Goal: Task Accomplishment & Management: Manage account settings

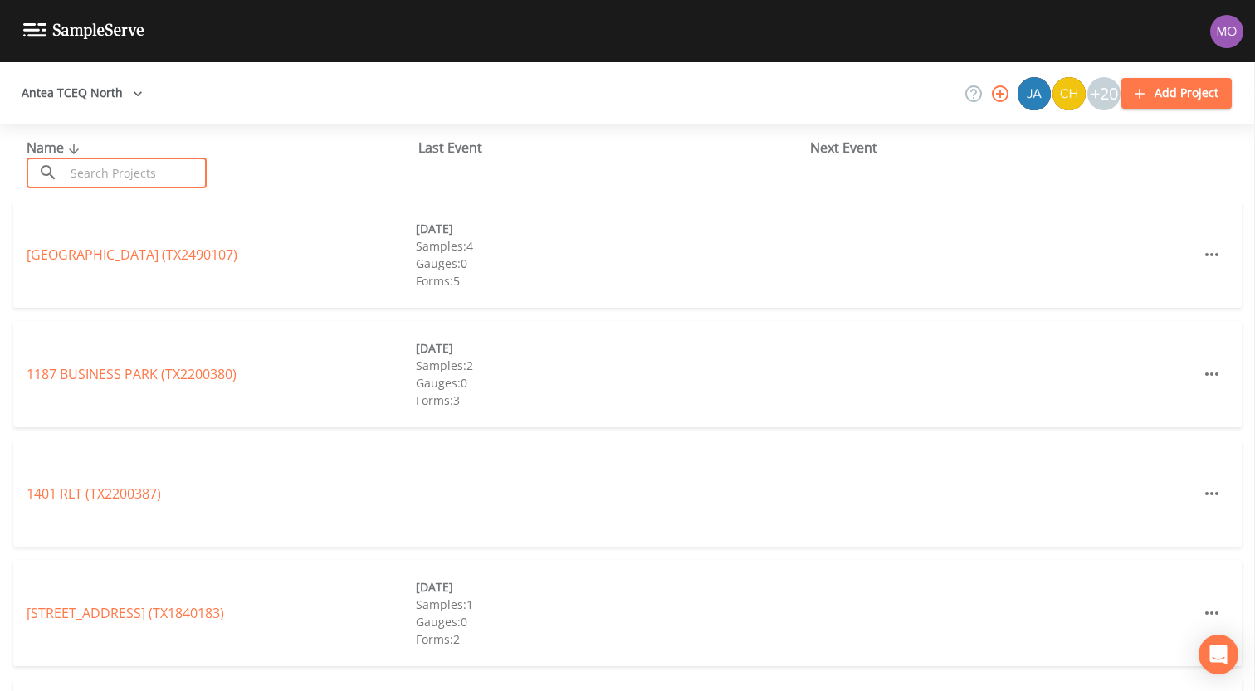
click at [149, 168] on input "text" at bounding box center [136, 173] width 142 height 31
paste input "TX2030034"
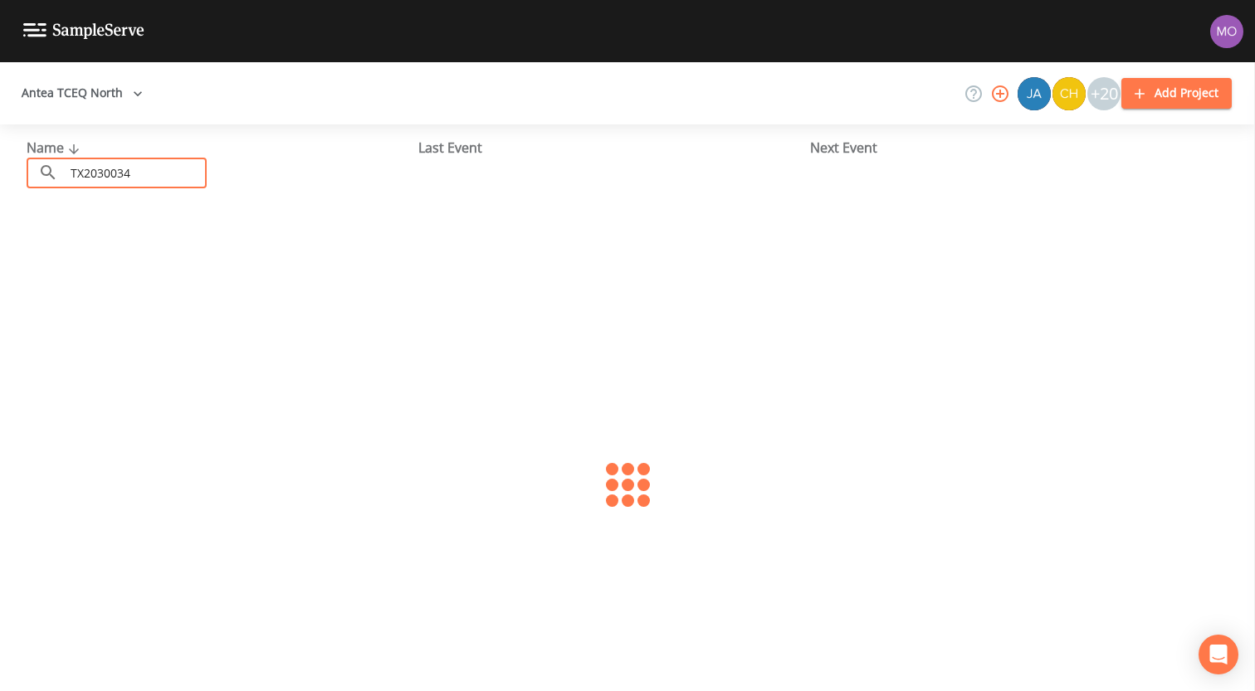
type input "TX2030034"
click at [120, 252] on link "NEW WSC (TX2030034)" at bounding box center [97, 255] width 140 height 18
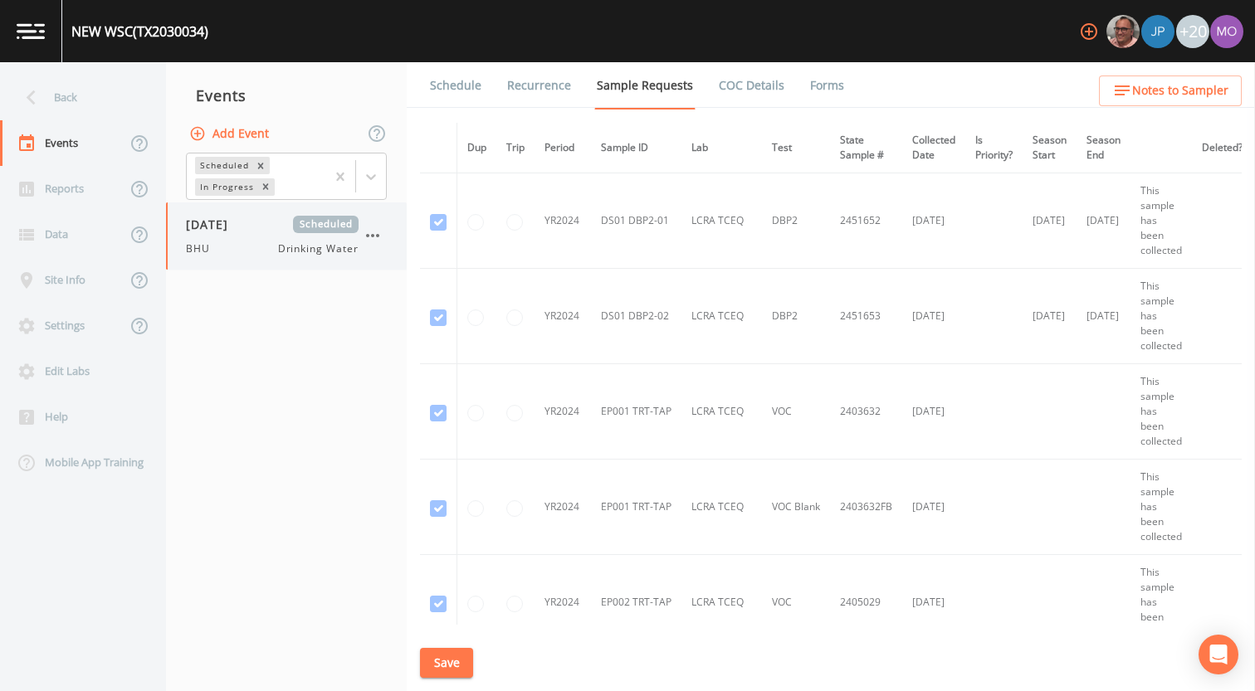
click at [237, 242] on div "BHU Drinking Water" at bounding box center [272, 248] width 173 height 15
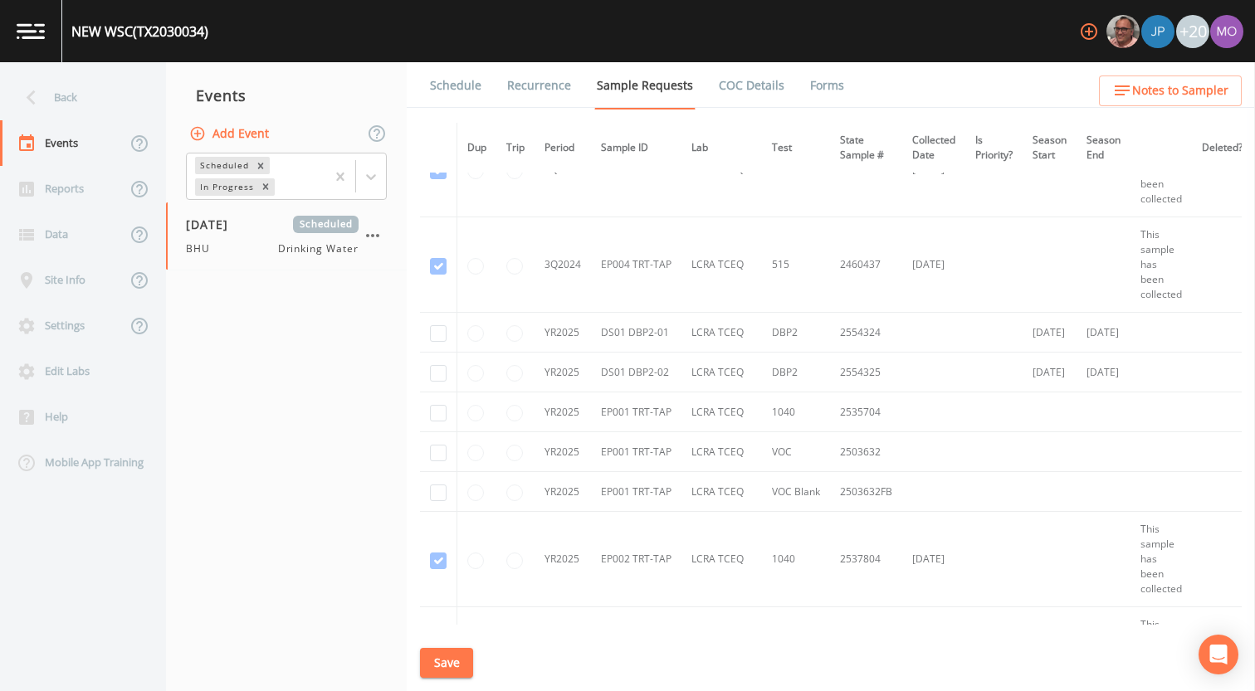
scroll to position [3670, 0]
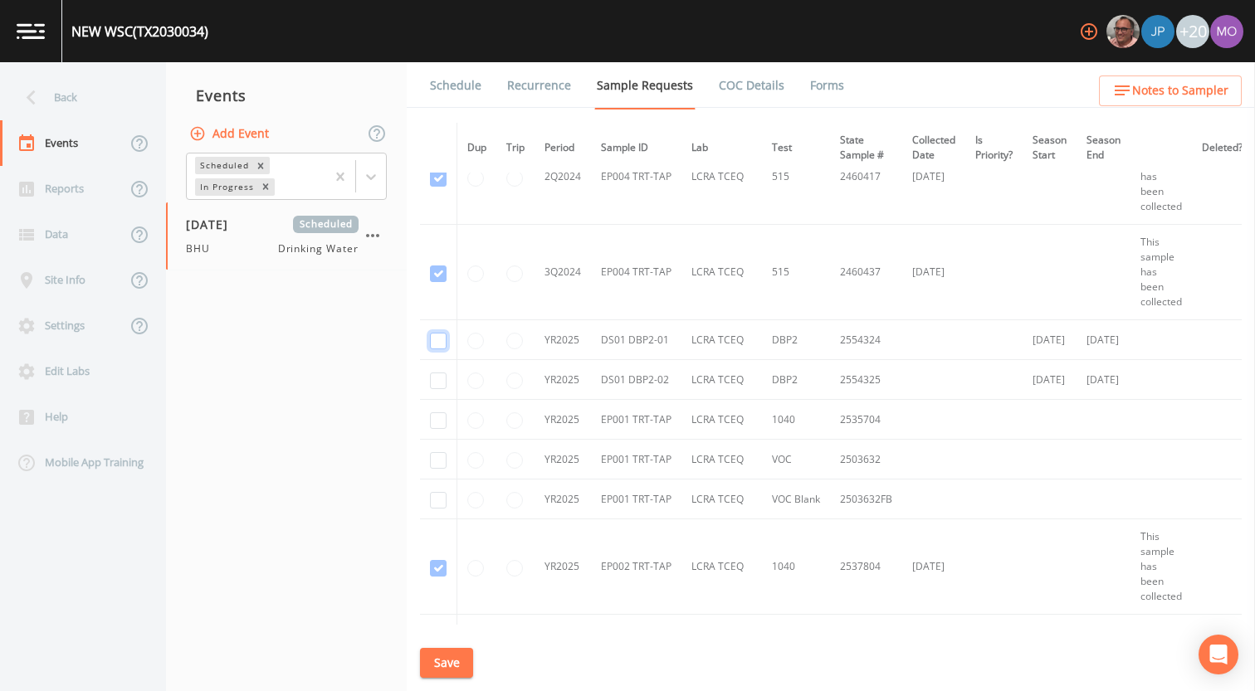
click at [441, 339] on input "checkbox" at bounding box center [438, 341] width 17 height 17
checkbox input "true"
click at [437, 379] on input "checkbox" at bounding box center [438, 381] width 17 height 17
checkbox input "true"
click at [437, 658] on button "Save" at bounding box center [446, 663] width 53 height 31
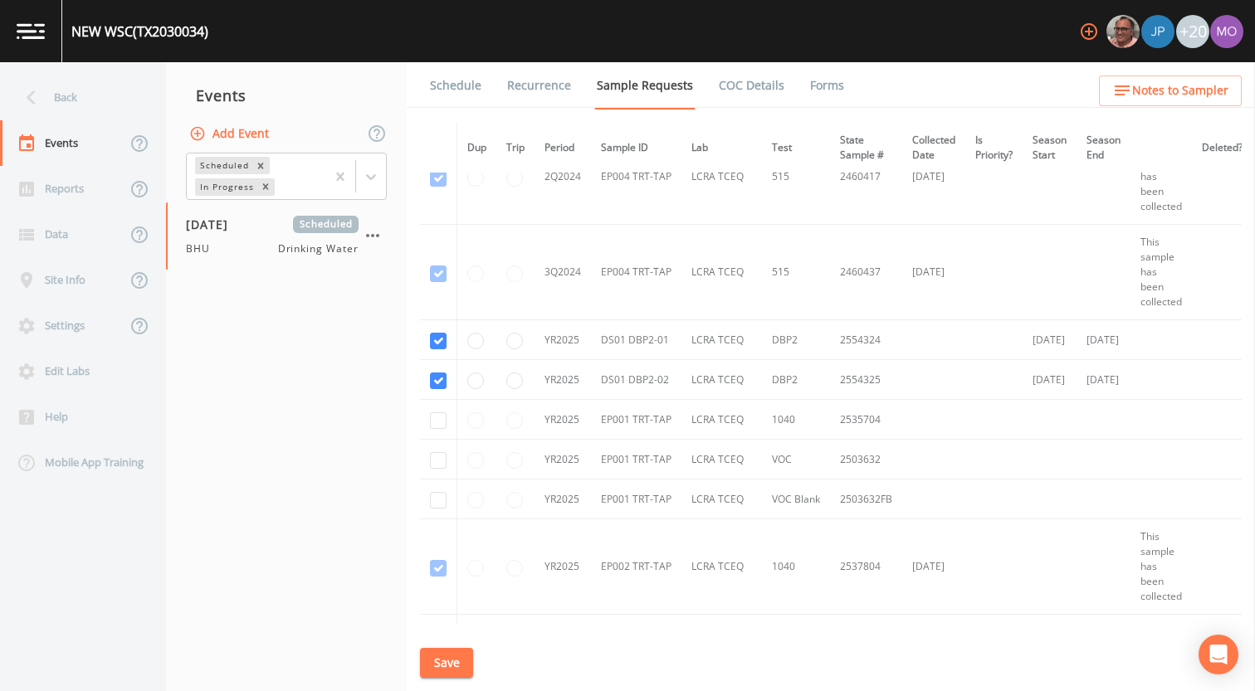
click at [456, 92] on link "Schedule" at bounding box center [455, 85] width 56 height 46
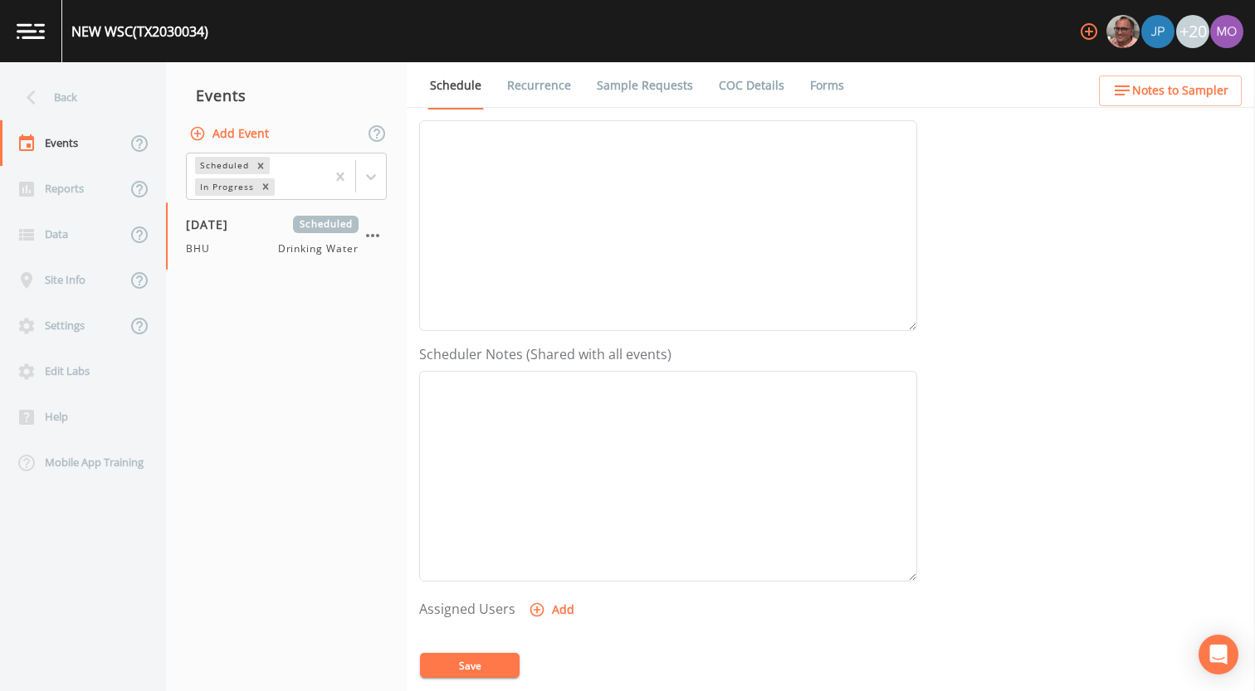
scroll to position [447, 0]
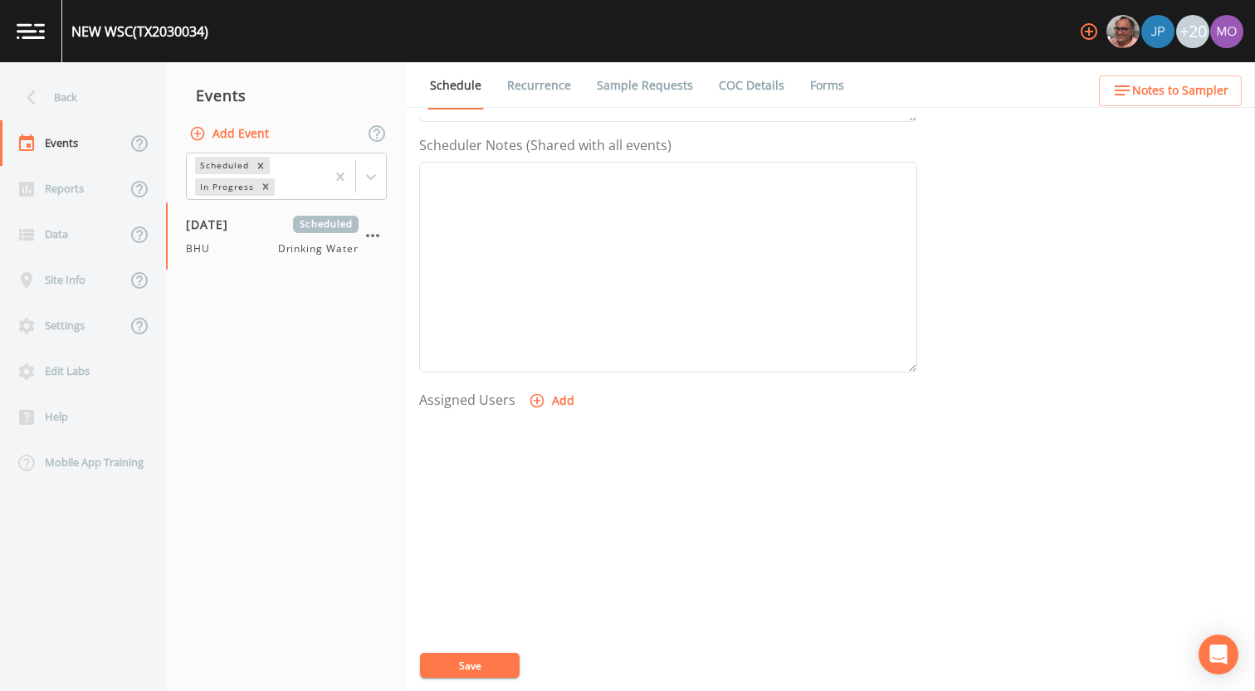
click at [556, 395] on button "Add" at bounding box center [553, 401] width 56 height 31
select select "45f4d696-c607-4709-9609-651d9e892432"
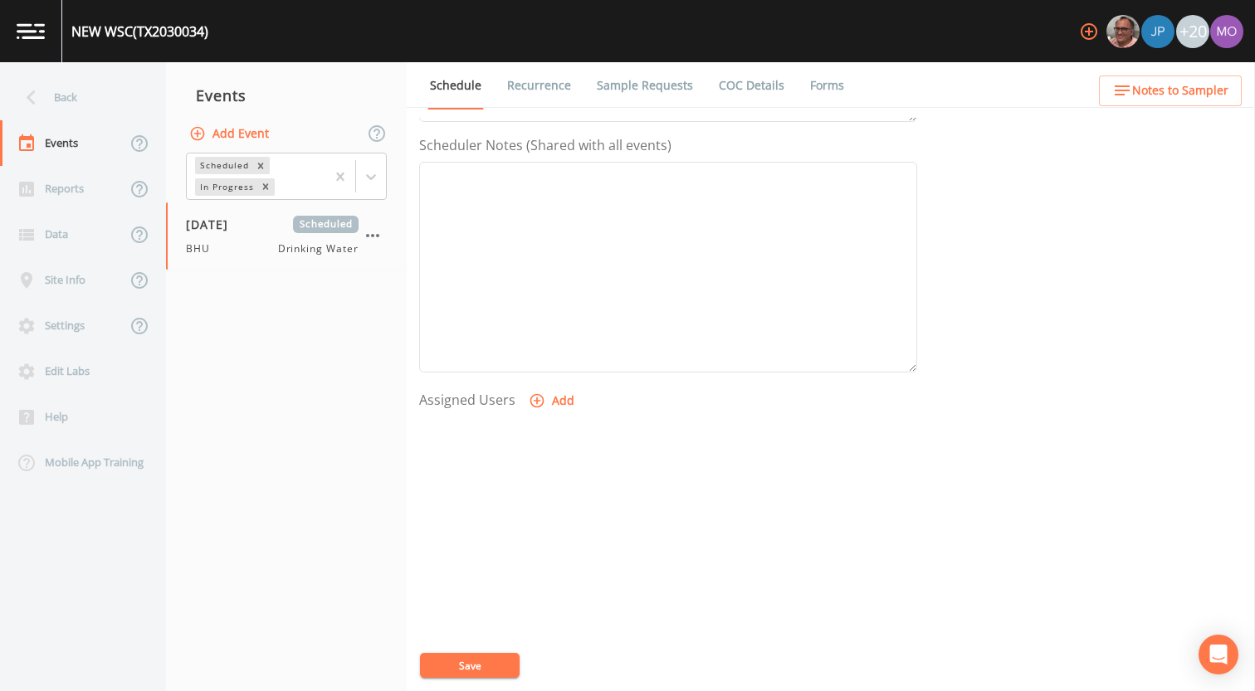
select select
click at [469, 656] on button "Save" at bounding box center [470, 665] width 100 height 25
click at [457, 85] on link "Schedule" at bounding box center [455, 85] width 56 height 47
click at [437, 670] on button "Save" at bounding box center [470, 665] width 100 height 25
click at [110, 95] on div "Back" at bounding box center [74, 98] width 149 height 46
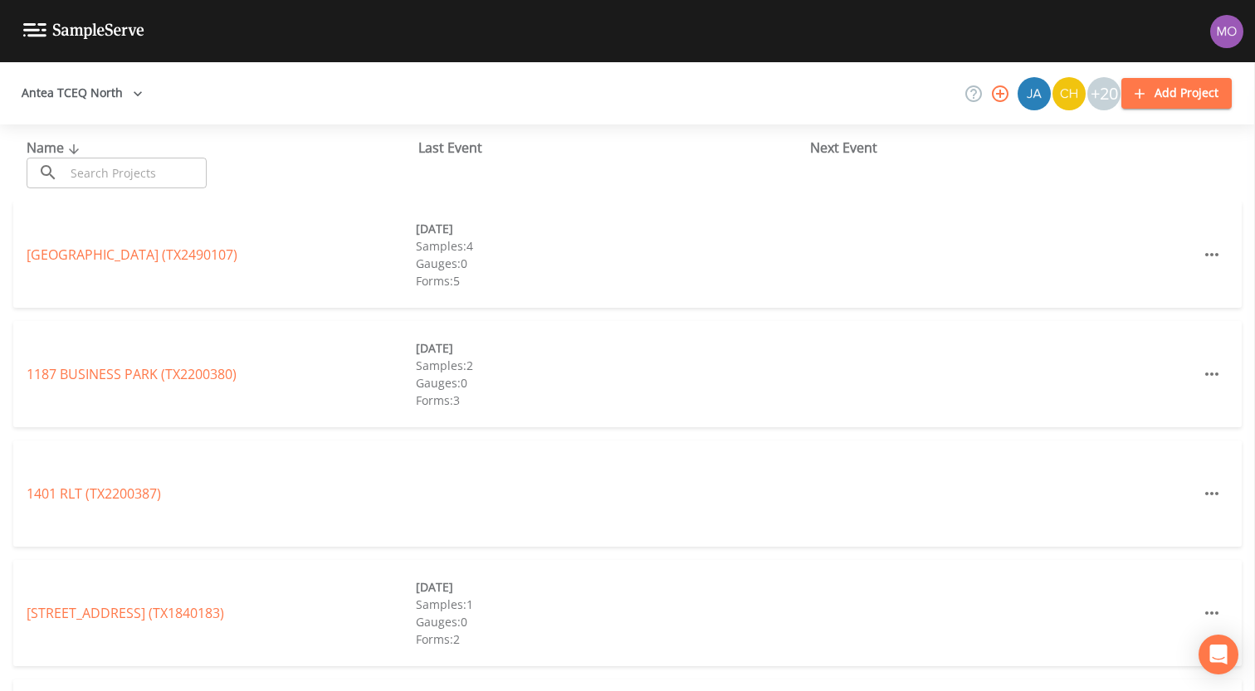
click at [118, 173] on input "text" at bounding box center [136, 173] width 142 height 31
paste input "TX1290046"
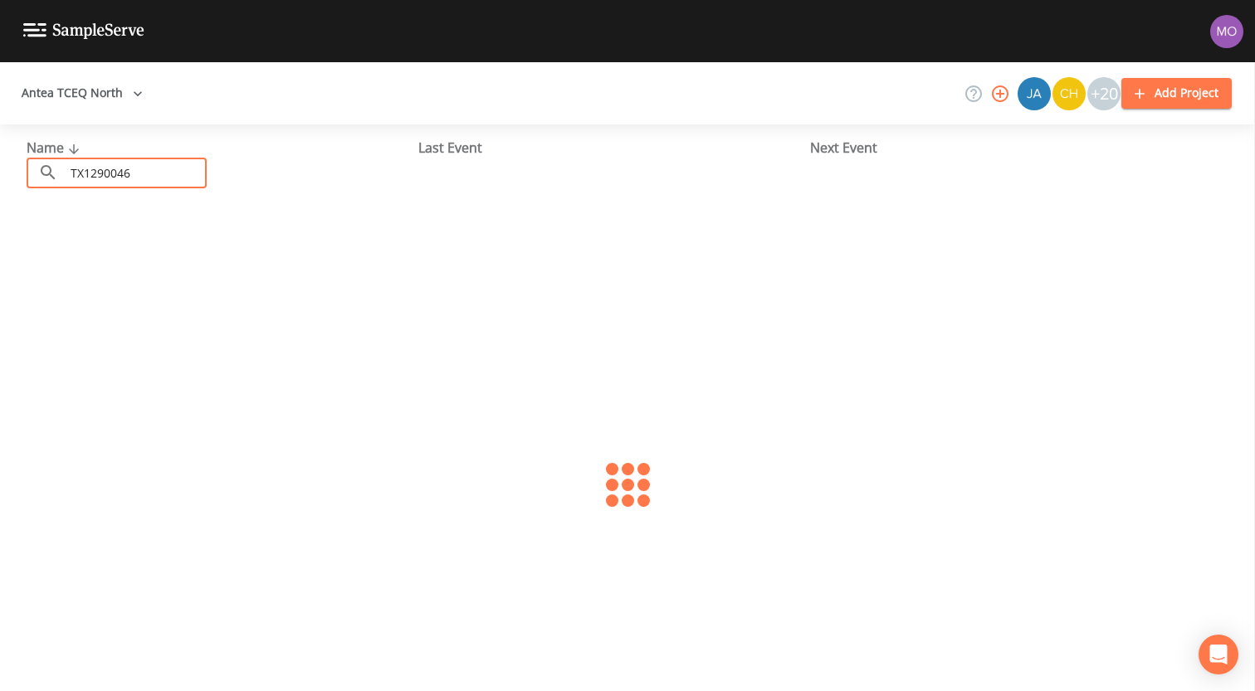
type input "TX1290046"
click at [63, 256] on link "[GEOGRAPHIC_DATA] 11 (TX1290046)" at bounding box center [152, 255] width 251 height 18
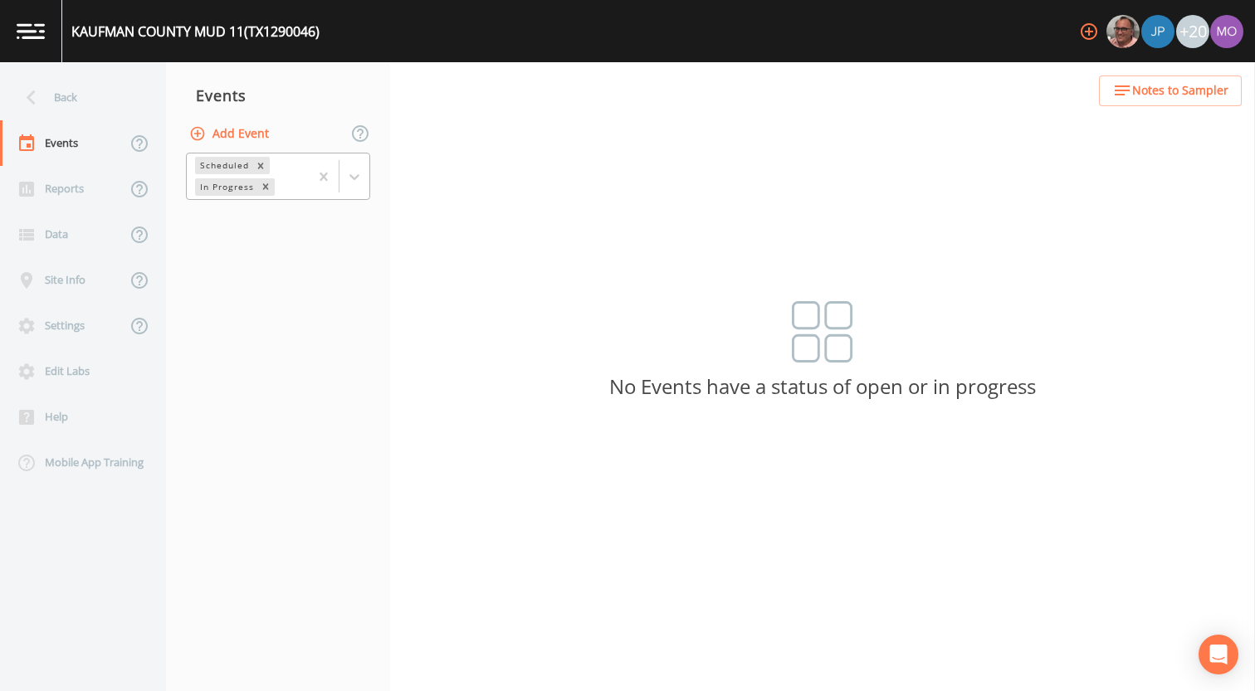
click at [234, 192] on div "In Progress" at bounding box center [225, 186] width 61 height 17
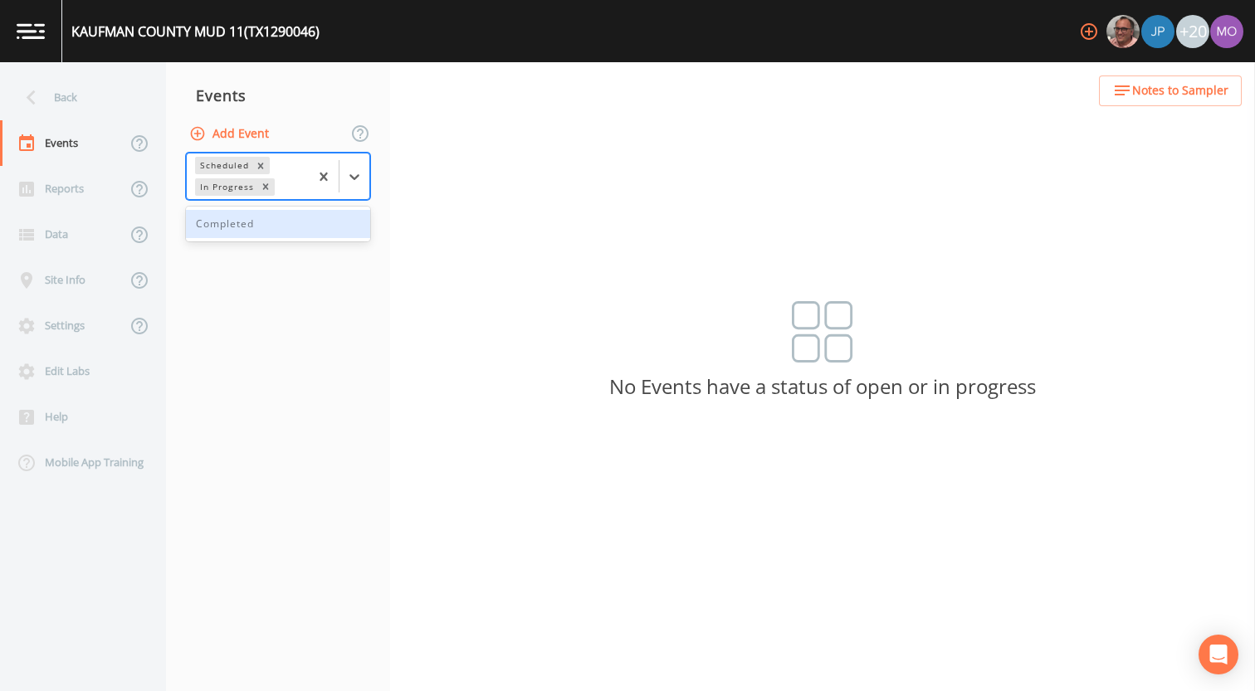
click at [231, 226] on div "Completed" at bounding box center [278, 224] width 184 height 28
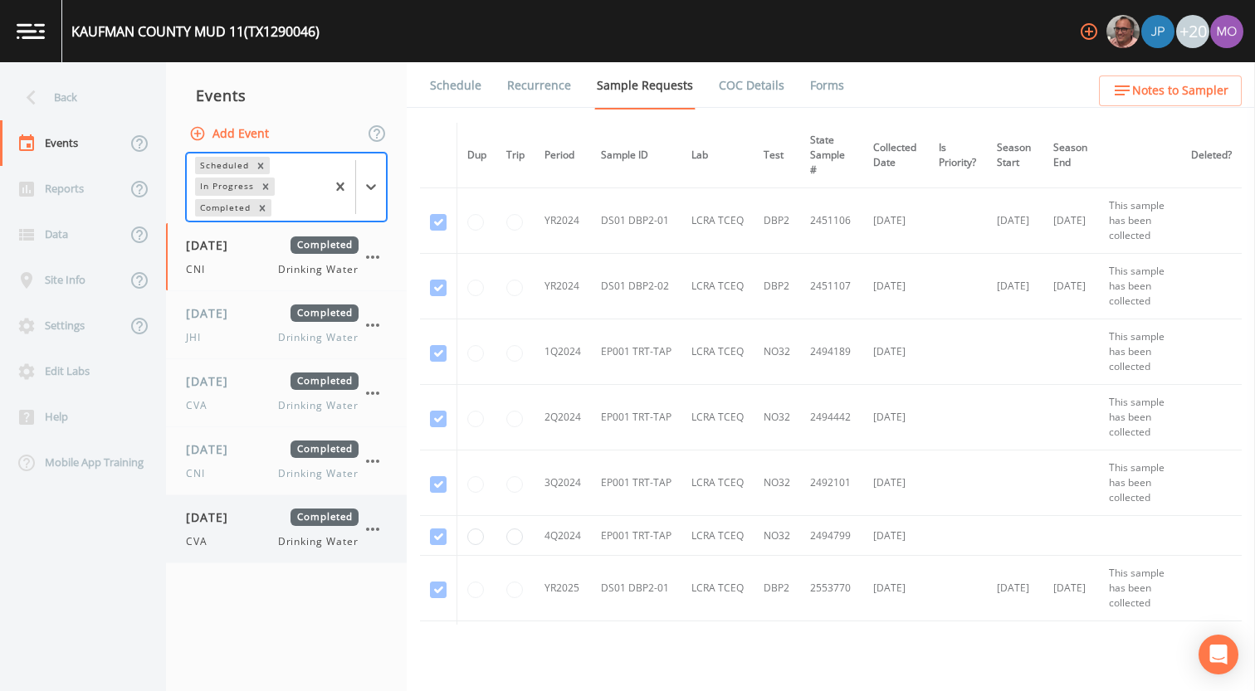
click at [237, 540] on div "CVA Drinking Water" at bounding box center [272, 541] width 173 height 15
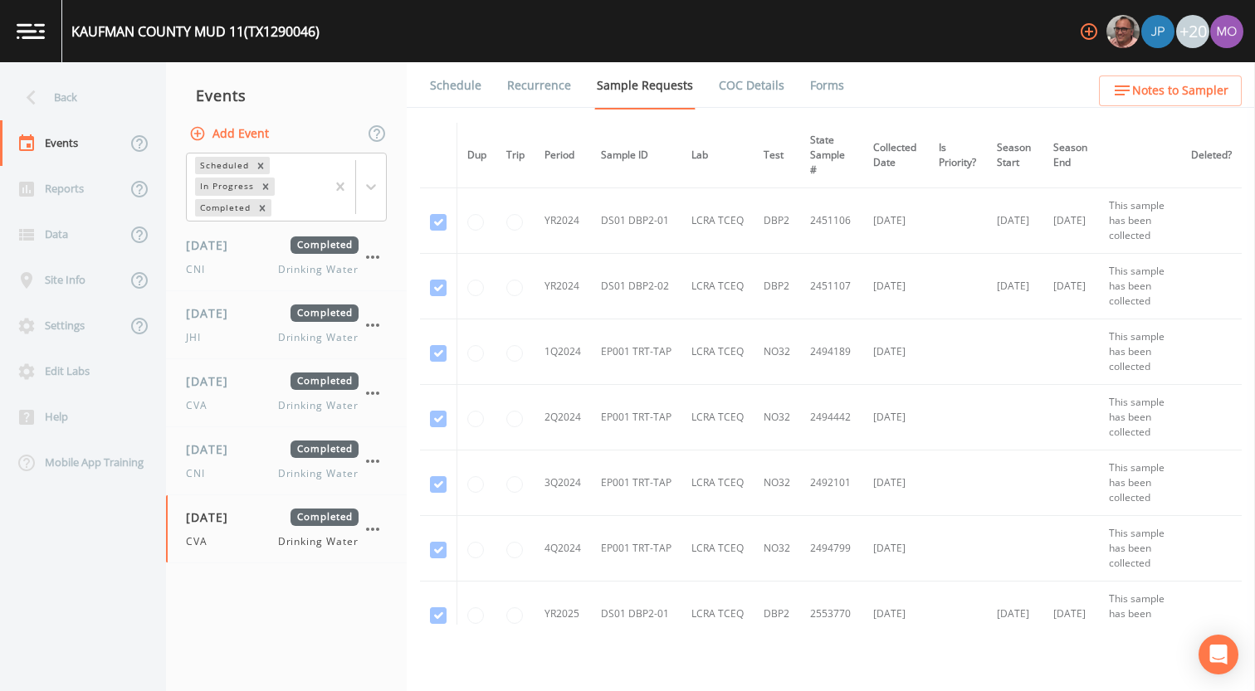
click at [826, 88] on link "Forms" at bounding box center [826, 85] width 39 height 46
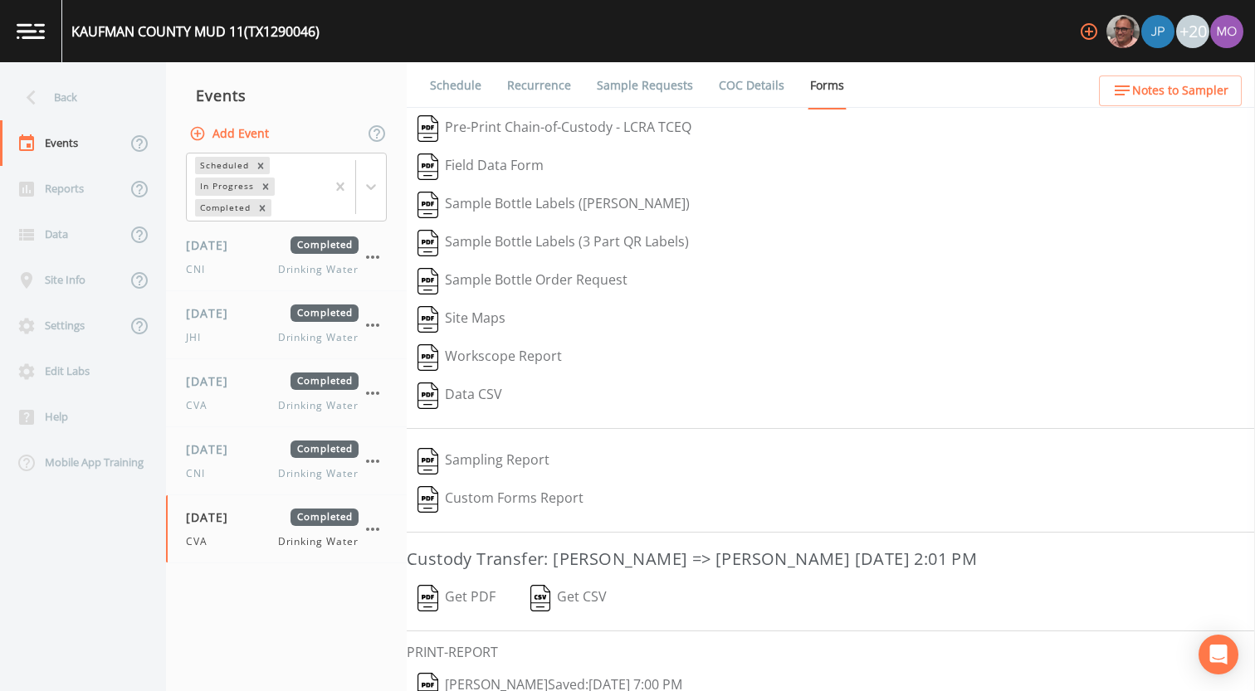
click at [451, 674] on button "[PERSON_NAME]  Saved: [DATE] 7:00 PM" at bounding box center [550, 686] width 286 height 38
